Goal: Information Seeking & Learning: Learn about a topic

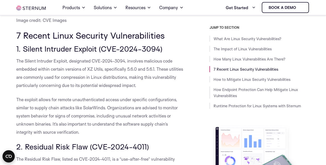
scroll to position [544, 0]
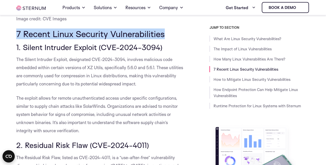
drag, startPoint x: 15, startPoint y: 34, endPoint x: 169, endPoint y: 34, distance: 153.9
click at [169, 34] on h2 "7 Recent Linux Security Vulnerabilities" at bounding box center [100, 34] width 168 height 10
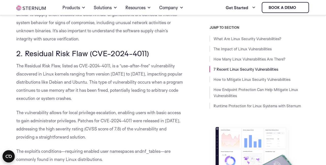
scroll to position [666, 0]
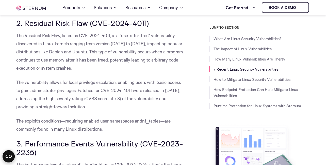
drag, startPoint x: 136, startPoint y: 51, endPoint x: 189, endPoint y: 49, distance: 52.8
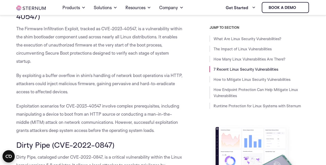
scroll to position [1000, 0]
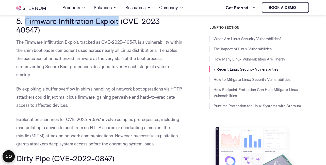
drag, startPoint x: 26, startPoint y: 20, endPoint x: 119, endPoint y: 25, distance: 93.1
click at [119, 25] on span "5. Firmware Infiltration Exploit (CVE-2023-40547)" at bounding box center [89, 25] width 147 height 18
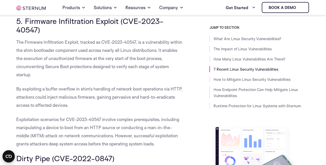
click at [99, 31] on h3 "5. Firmware Infiltration Exploit (CVE-2023-40547)" at bounding box center [100, 25] width 168 height 17
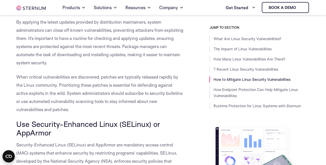
scroll to position [1365, 0]
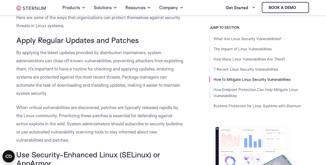
drag, startPoint x: 16, startPoint y: 41, endPoint x: 141, endPoint y: 40, distance: 124.7
click at [141, 40] on h3 "Apply Regular Updates and Patches" at bounding box center [100, 40] width 168 height 9
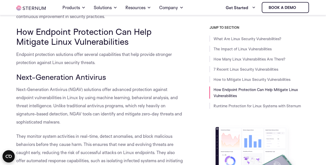
scroll to position [1913, 0]
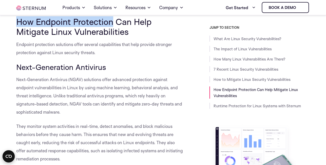
drag, startPoint x: 15, startPoint y: 22, endPoint x: 112, endPoint y: 24, distance: 96.6
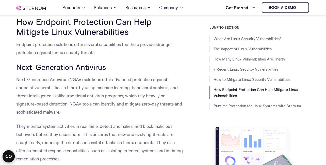
click at [156, 33] on h2 "How Endpoint Protection Can Help Mitigate Linux Vulnerabilities" at bounding box center [100, 27] width 168 height 20
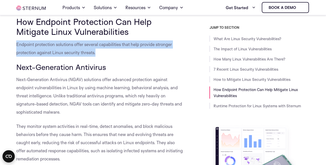
drag, startPoint x: 13, startPoint y: 44, endPoint x: 96, endPoint y: 49, distance: 83.8
click at [115, 54] on p "Endpoint protection solutions offer several capabilities that help provide stro…" at bounding box center [100, 48] width 168 height 16
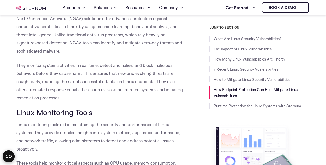
scroll to position [2004, 0]
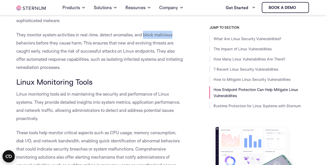
drag, startPoint x: 144, startPoint y: 34, endPoint x: 174, endPoint y: 35, distance: 30.4
click at [174, 35] on p "They monitor system activities in real-time, detect anomalies, and block malici…" at bounding box center [100, 51] width 168 height 41
click at [175, 38] on p "They monitor system activities in real-time, detect anomalies, and block malici…" at bounding box center [100, 51] width 168 height 41
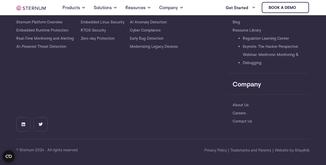
scroll to position [2755, 0]
